Goal: Task Accomplishment & Management: Manage account settings

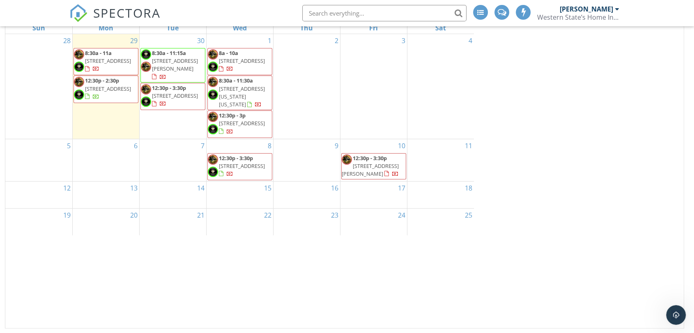
scroll to position [663, 0]
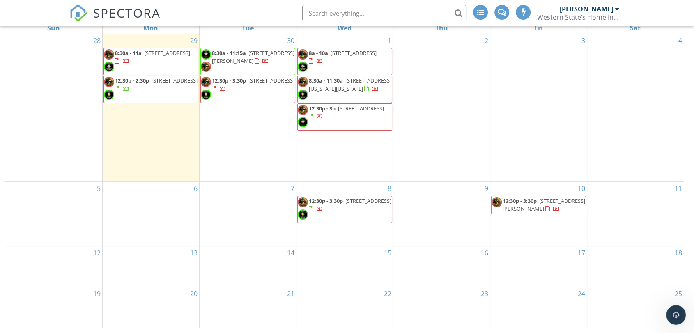
click at [152, 84] on span "4141 E Fairy Duster Ln, San Tan Valley 85140" at bounding box center [175, 80] width 46 height 7
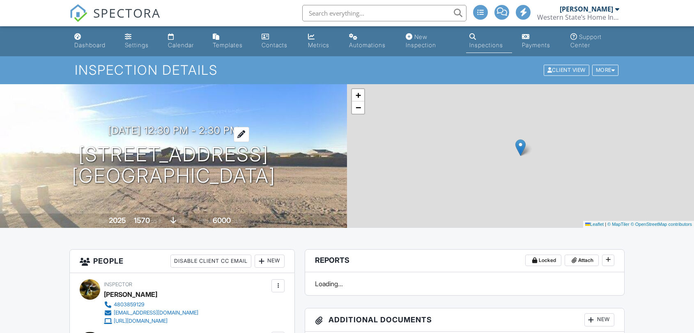
drag, startPoint x: 0, startPoint y: 0, endPoint x: 189, endPoint y: 135, distance: 232.1
click at [189, 135] on h3 "09/29/2025 12:30 pm - 2:30 pm" at bounding box center [173, 130] width 131 height 11
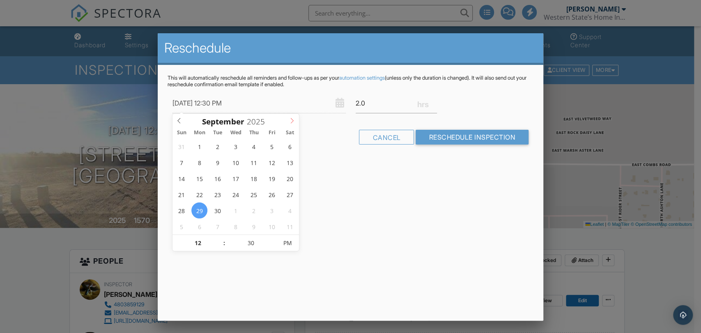
click at [292, 119] on icon at bounding box center [292, 121] width 6 height 6
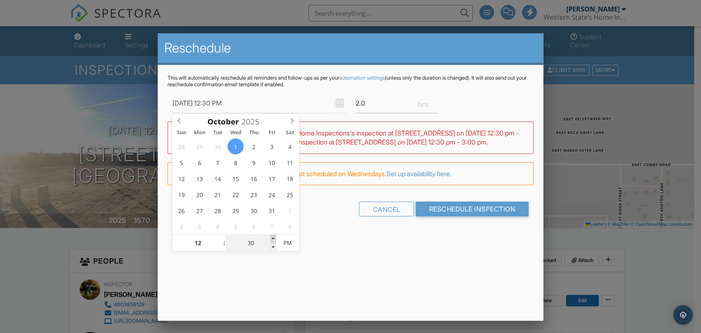
type input "10/01/2025 12:35 PM"
type input "35"
click at [274, 238] on span at bounding box center [273, 239] width 6 height 8
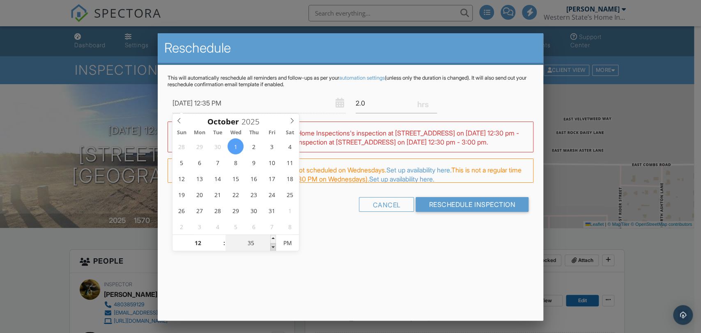
type input "10/01/2025 12:30 PM"
type input "30"
click at [274, 248] on span at bounding box center [273, 247] width 6 height 8
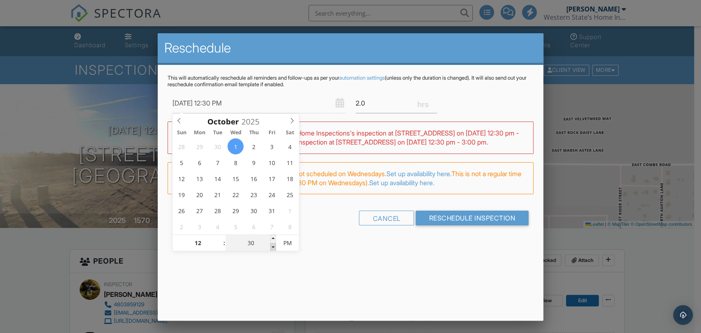
type input "10/01/2025 12:25 PM"
type input "25"
click at [274, 248] on span at bounding box center [273, 247] width 6 height 8
type input "10/01/2025 12:20 PM"
type input "20"
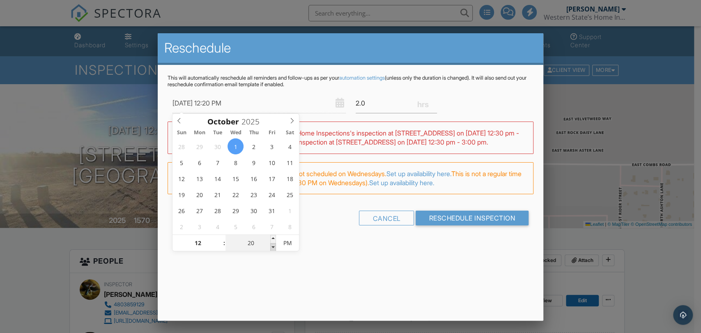
click at [274, 248] on span at bounding box center [273, 247] width 6 height 8
type input "10/01/2025 12:15 PM"
type input "15"
click at [274, 248] on span at bounding box center [273, 247] width 6 height 8
type input "10/01/2025 12:10 PM"
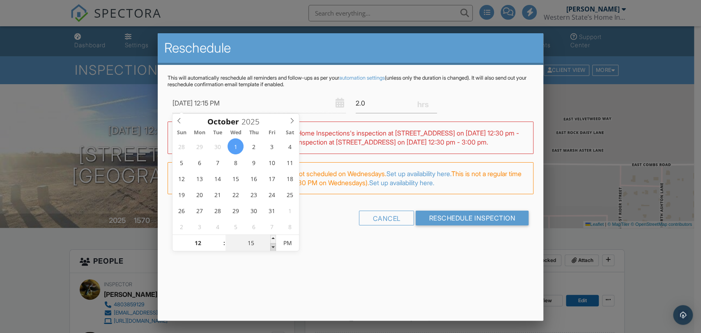
type input "10"
click at [274, 248] on span at bounding box center [273, 247] width 6 height 8
type input "10/01/2025 12:05 PM"
type input "05"
click at [274, 248] on span at bounding box center [273, 247] width 6 height 8
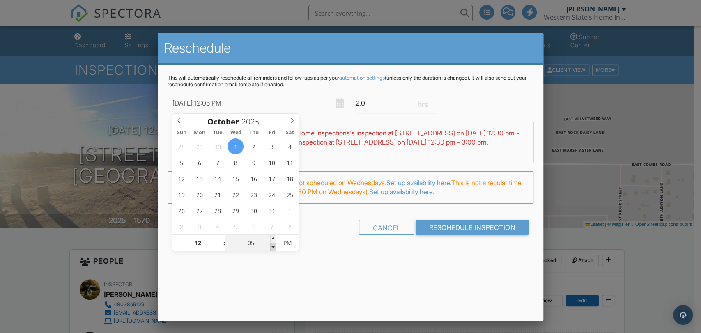
type input "10/01/2025 12:00 PM"
type input "00"
click at [274, 248] on span at bounding box center [273, 247] width 6 height 8
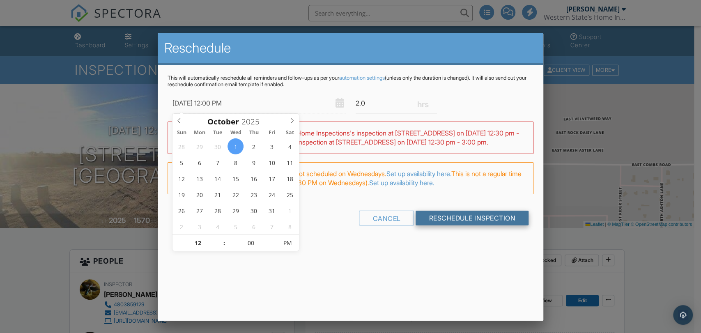
click at [453, 224] on input "Reschedule Inspection" at bounding box center [472, 218] width 113 height 15
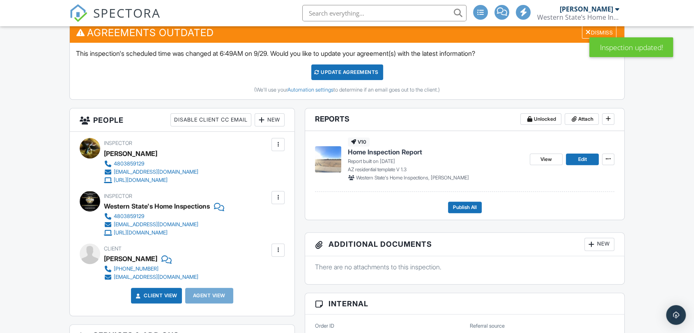
scroll to position [137, 0]
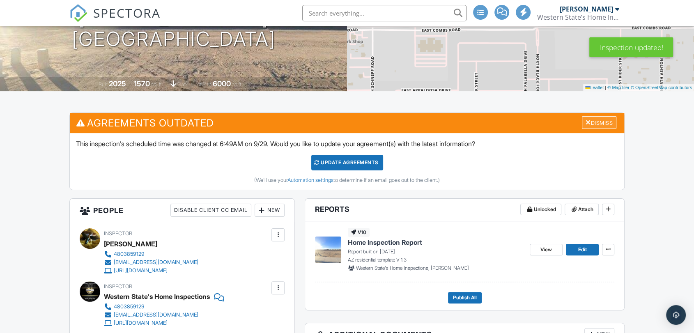
click at [597, 122] on div "Dismiss" at bounding box center [599, 122] width 35 height 13
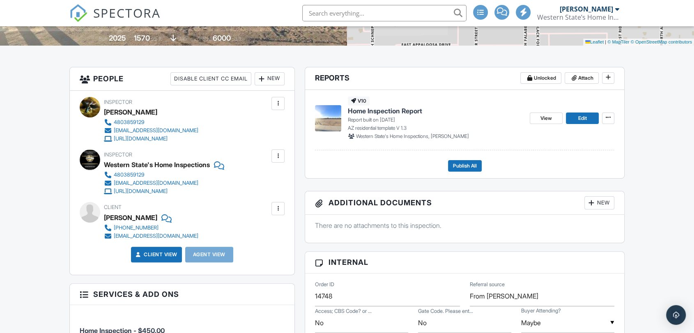
scroll to position [0, 0]
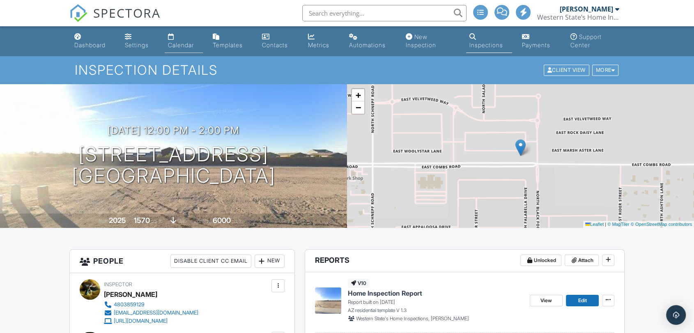
click at [187, 44] on div "Calendar" at bounding box center [181, 44] width 26 height 7
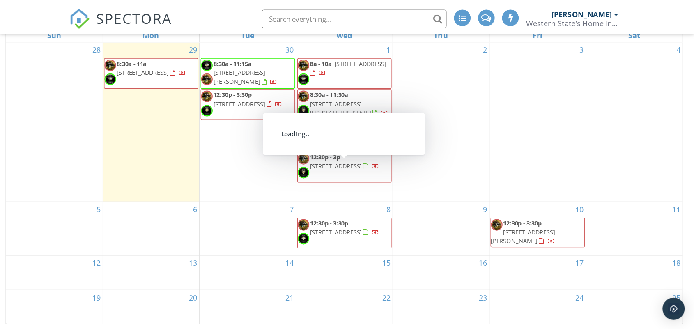
scroll to position [117, 0]
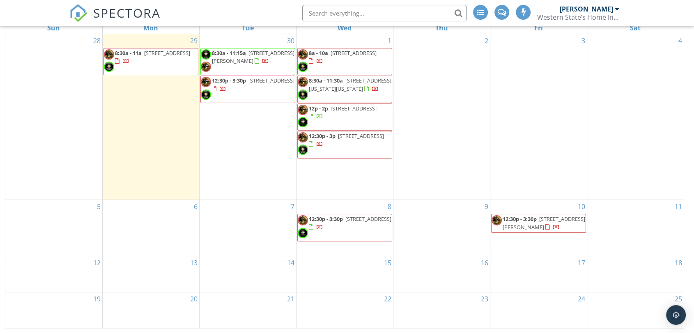
click at [157, 57] on span "21078 E Arrowhead Trail, Queen Creek 85142" at bounding box center [167, 52] width 46 height 7
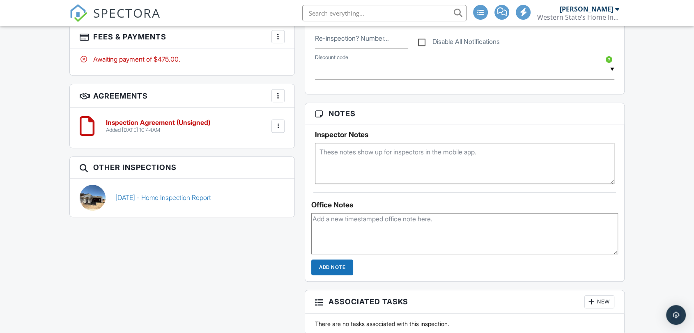
scroll to position [548, 0]
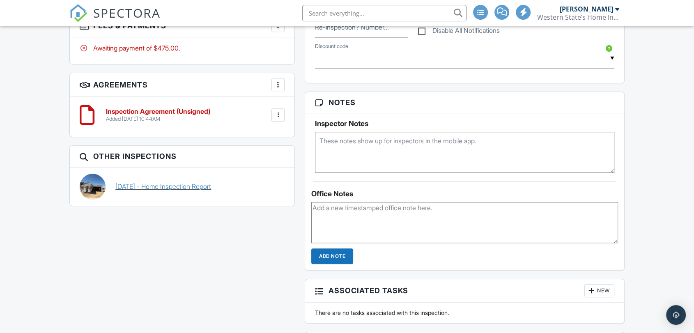
click at [161, 184] on link "[DATE] - Home Inspection Report" at bounding box center [163, 186] width 96 height 9
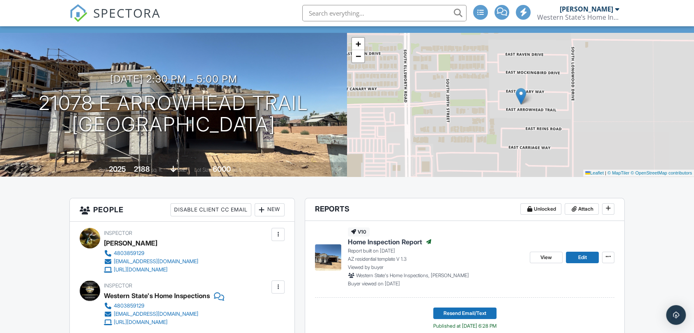
scroll to position [137, 0]
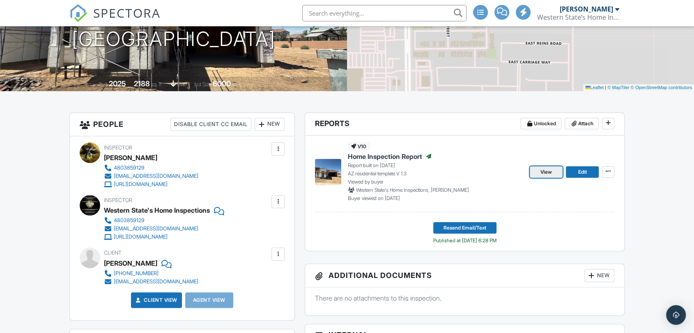
click at [538, 169] on link "View" at bounding box center [546, 172] width 33 height 12
